Goal: Information Seeking & Learning: Learn about a topic

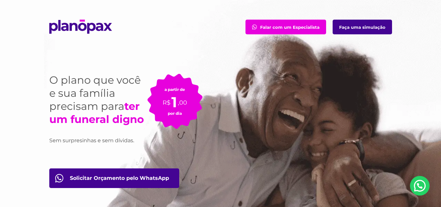
click at [366, 25] on link "Faça uma simulação" at bounding box center [361, 27] width 59 height 15
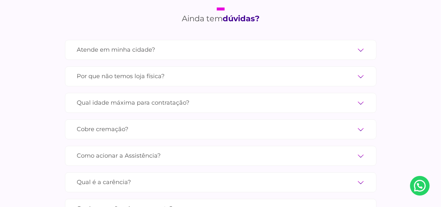
scroll to position [2218, 0]
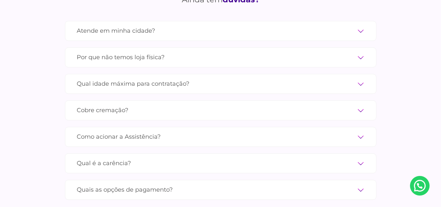
click at [364, 9] on div "Ainda tem dúvidas? Atende em minha cidade? Contamos com parceiros em todas as c…" at bounding box center [220, 115] width 352 height 292
click at [363, 25] on label "Atende em minha cidade?" at bounding box center [221, 30] width 288 height 11
click at [0, 0] on input "Atende em minha cidade?" at bounding box center [0, 0] width 0 height 0
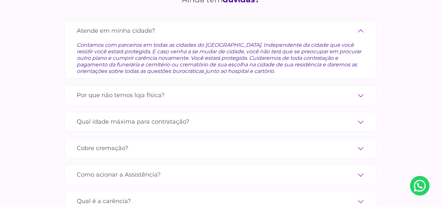
click at [360, 89] on label "Por que não temos loja física?" at bounding box center [221, 94] width 288 height 11
click at [0, 0] on input "Por que não temos loja física?" at bounding box center [0, 0] width 0 height 0
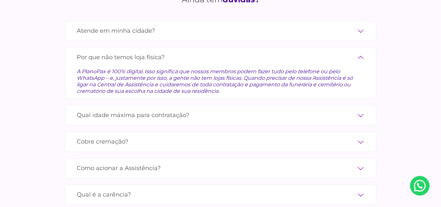
click at [364, 109] on label "Qual idade máxima para contratação?" at bounding box center [221, 114] width 288 height 11
click at [0, 0] on input "Qual idade máxima para contratação?" at bounding box center [0, 0] width 0 height 0
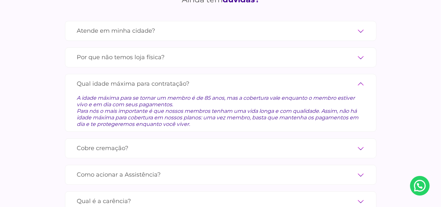
click at [360, 169] on label "Como acionar a Assistência?" at bounding box center [221, 174] width 288 height 11
click at [0, 0] on input "Como acionar a Assistência?" at bounding box center [0, 0] width 0 height 0
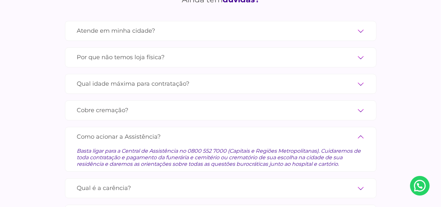
click at [362, 182] on label "Qual é a carência?" at bounding box center [221, 187] width 288 height 11
click at [0, 0] on input "Qual é a carência?" at bounding box center [0, 0] width 0 height 0
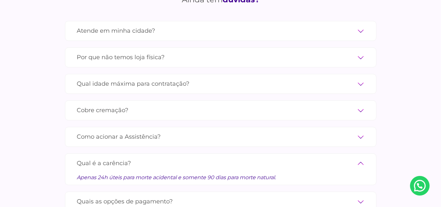
click at [362, 195] on label "Quais as opções de pagamento?" at bounding box center [221, 200] width 288 height 11
click at [0, 0] on input "Quais as opções de pagamento?" at bounding box center [0, 0] width 0 height 0
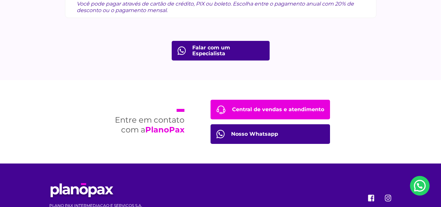
scroll to position [2436, 0]
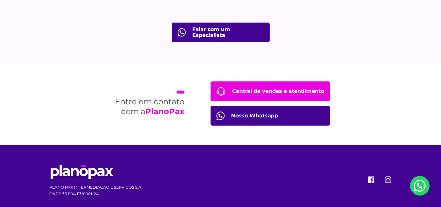
click at [272, 106] on link "Nosso Whatsapp" at bounding box center [269, 116] width 119 height 20
